Goal: Transaction & Acquisition: Purchase product/service

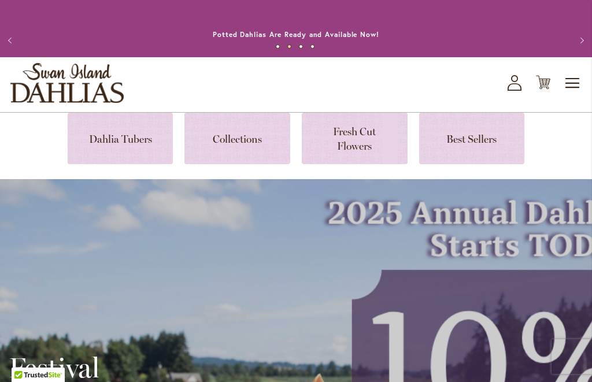
click at [122, 129] on link at bounding box center [121, 138] width 106 height 51
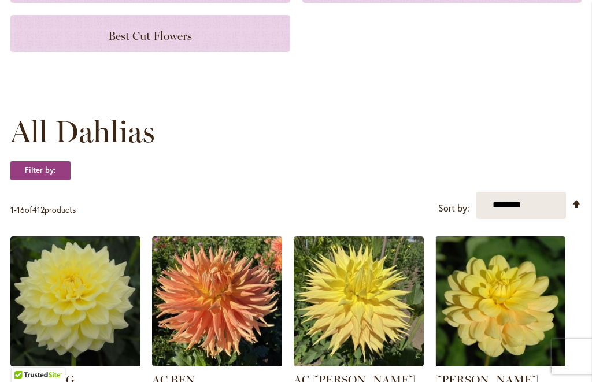
scroll to position [233, 0]
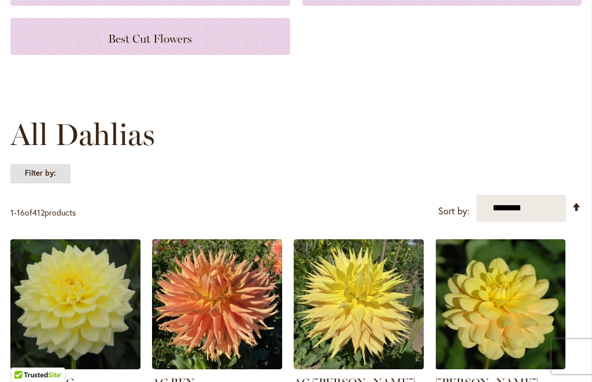
click at [49, 181] on strong "Filter by:" at bounding box center [40, 174] width 60 height 20
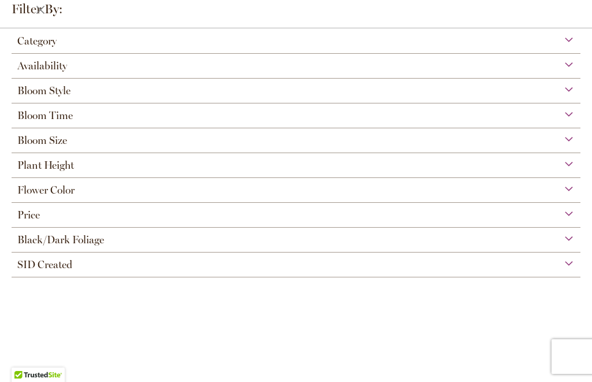
scroll to position [57, 0]
click at [46, 119] on span "Bloom Time" at bounding box center [44, 115] width 55 height 13
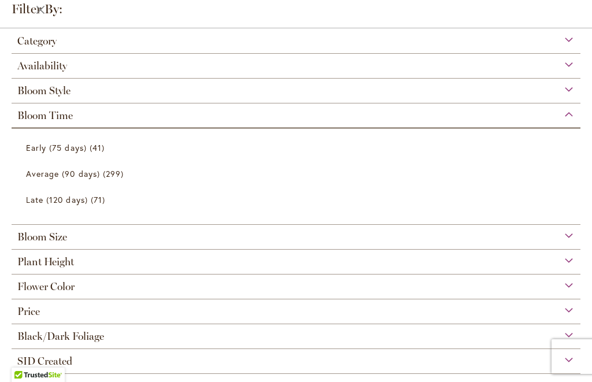
click at [47, 146] on span "Early (75 days)" at bounding box center [56, 147] width 61 height 11
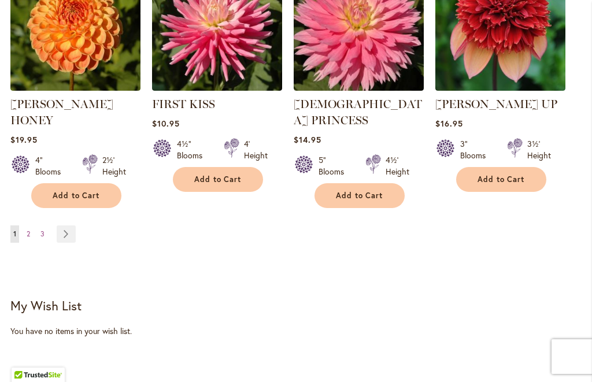
scroll to position [1161, 0]
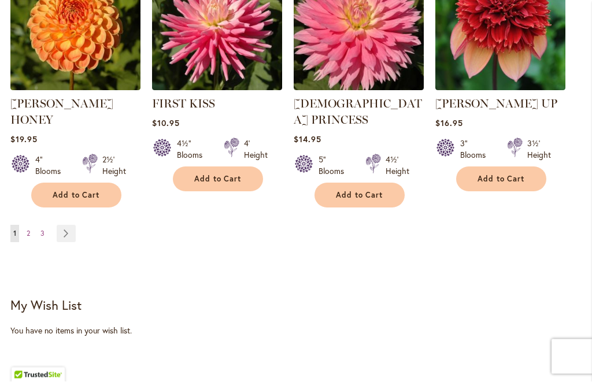
click at [72, 225] on link "Page Next" at bounding box center [66, 233] width 19 height 17
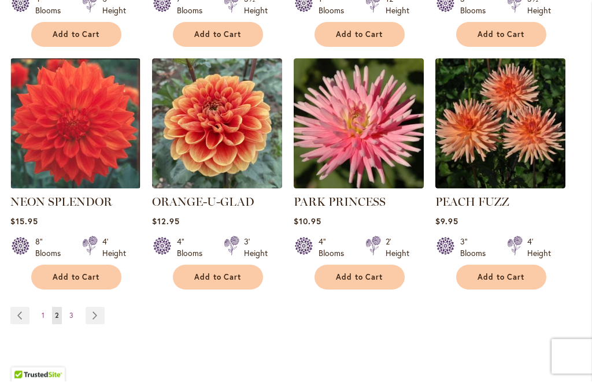
scroll to position [1075, 0]
click at [98, 307] on link "Page Next" at bounding box center [95, 315] width 19 height 17
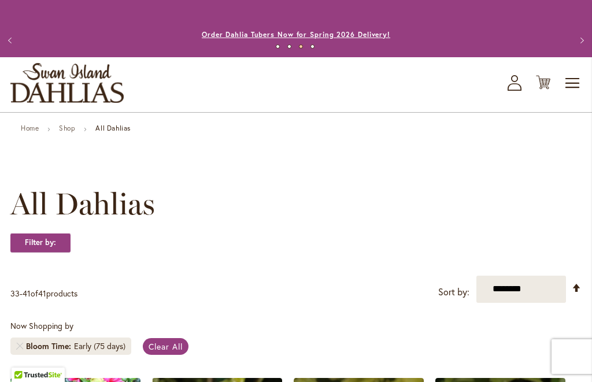
click at [298, 33] on link "Order Dahlia Tubers Now for Spring 2026 Delivery!" at bounding box center [296, 34] width 188 height 9
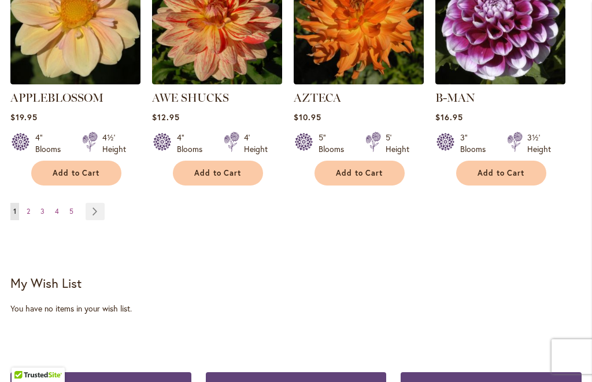
scroll to position [1220, 0]
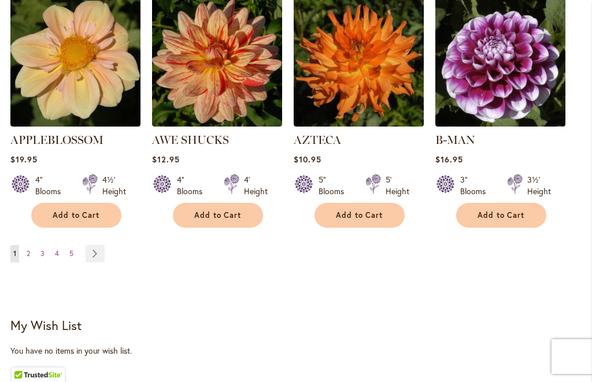
click at [103, 245] on link "Page Next" at bounding box center [95, 253] width 19 height 17
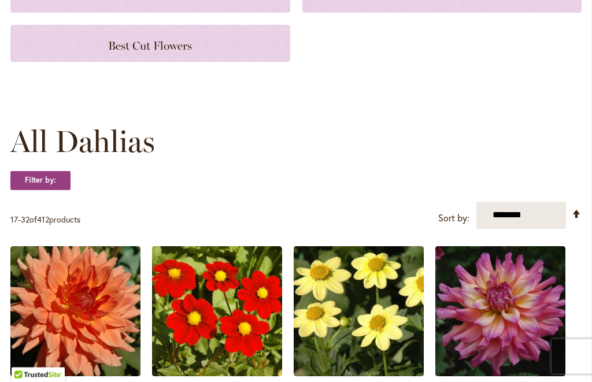
scroll to position [270, 0]
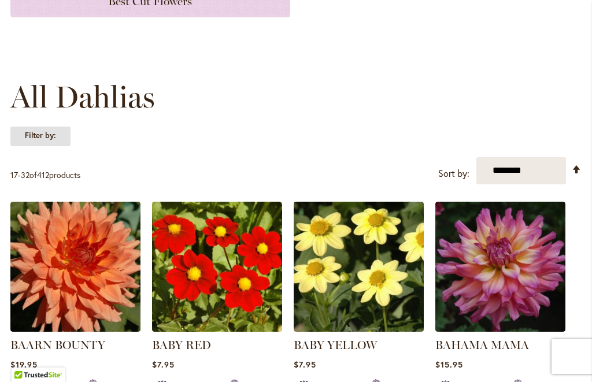
click at [41, 139] on strong "Filter by:" at bounding box center [40, 136] width 60 height 20
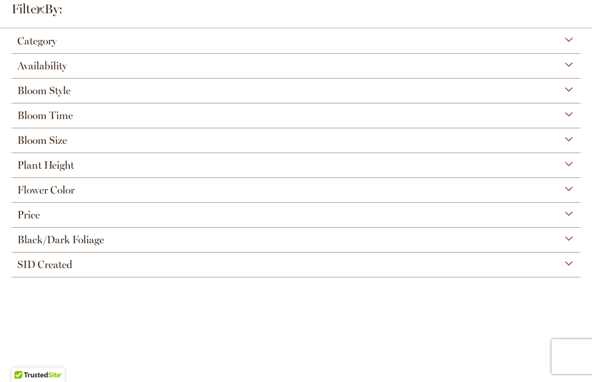
scroll to position [57, 0]
click at [42, 118] on span "Bloom Time" at bounding box center [44, 115] width 55 height 13
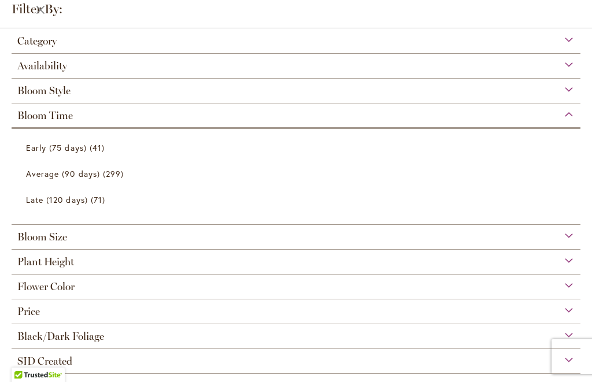
click at [36, 153] on span "Early (75 days)" at bounding box center [56, 147] width 61 height 11
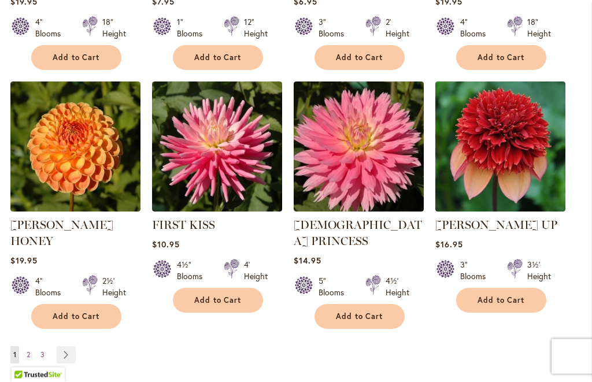
scroll to position [1041, 0]
click at [65, 346] on link "Page Next" at bounding box center [66, 354] width 19 height 17
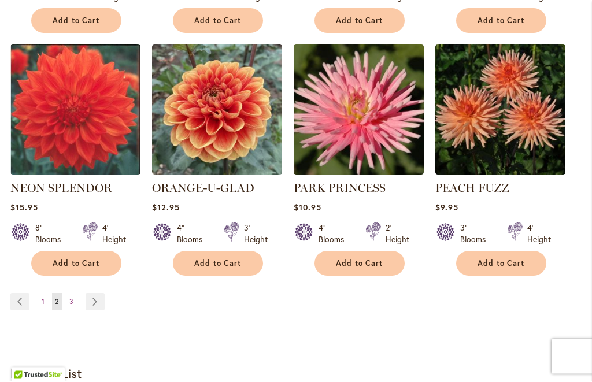
scroll to position [1089, 0]
click at [94, 293] on link "Page Next" at bounding box center [95, 301] width 19 height 17
